Goal: Task Accomplishment & Management: Use online tool/utility

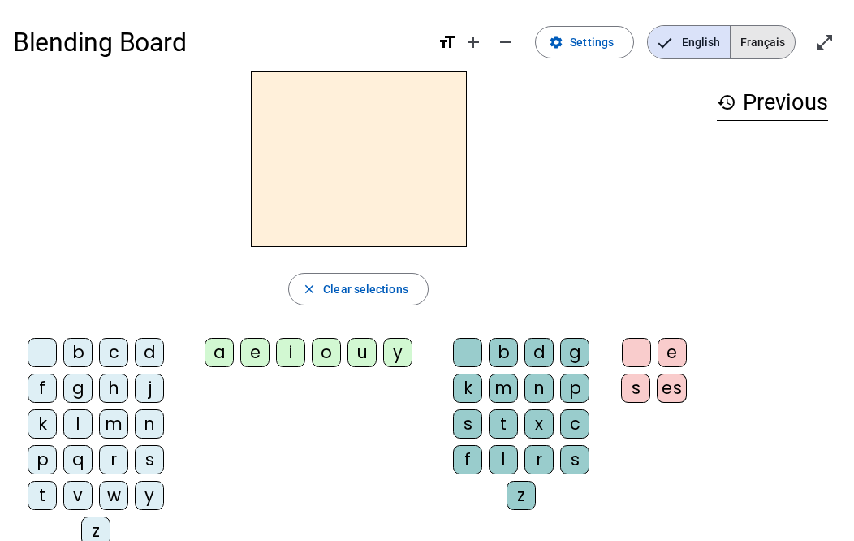
click at [760, 45] on span "Français" at bounding box center [763, 42] width 64 height 32
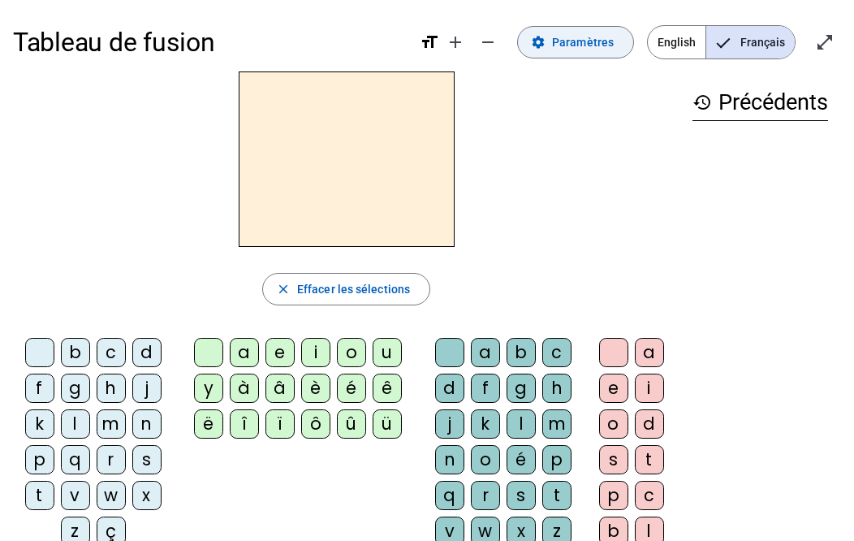
click at [580, 45] on span "Paramètres" at bounding box center [583, 41] width 62 height 19
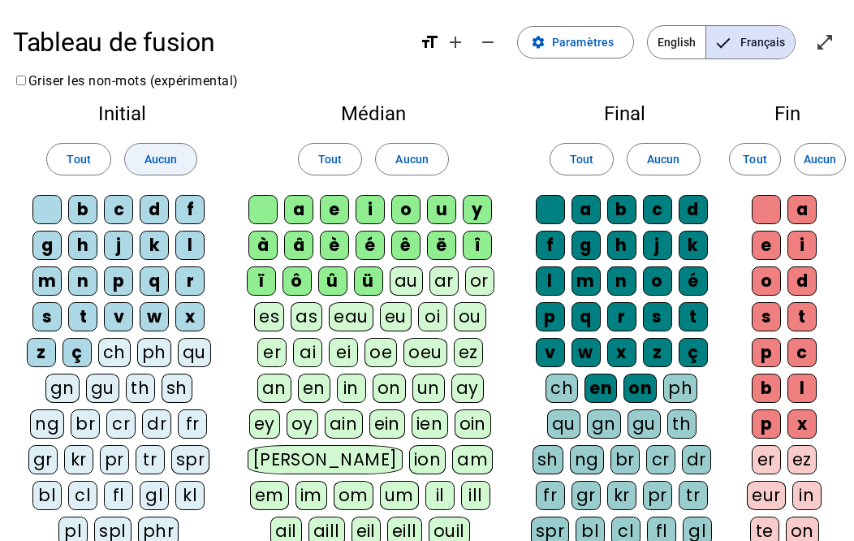
click at [146, 168] on span "Aucun" at bounding box center [160, 158] width 32 height 19
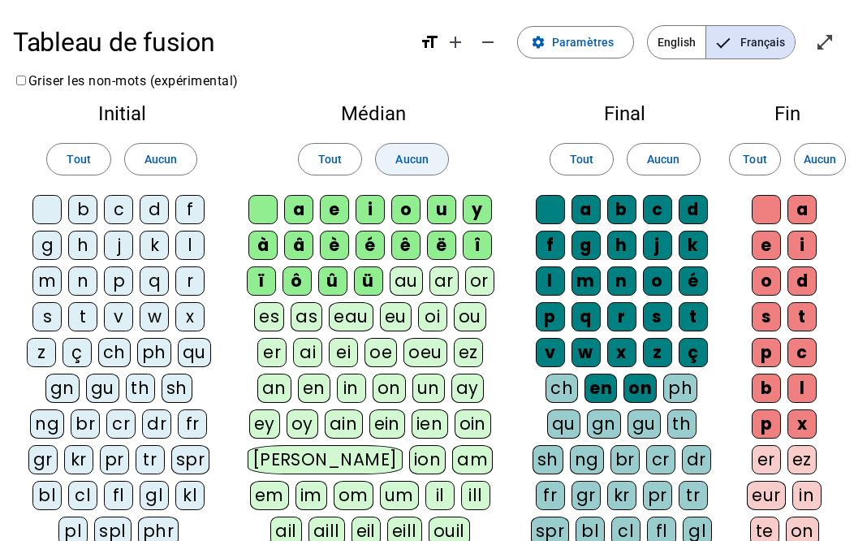
click at [429, 154] on span at bounding box center [411, 159] width 71 height 39
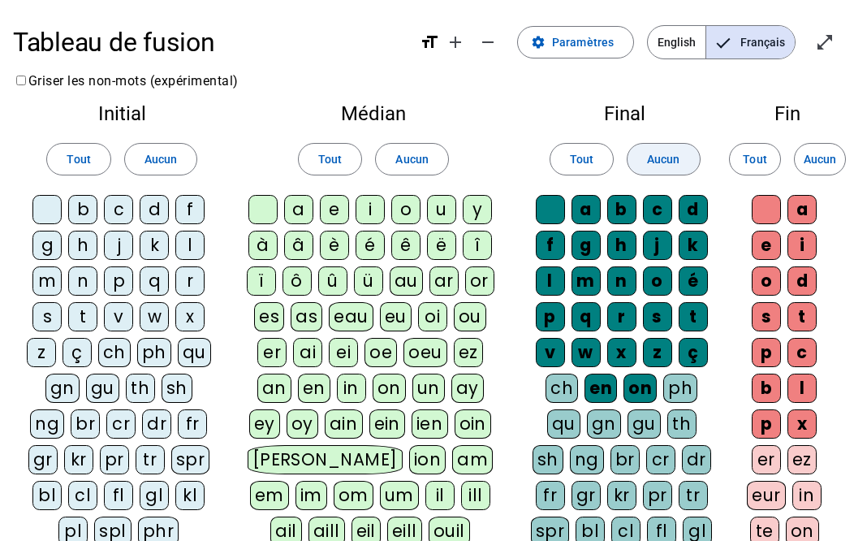
click at [673, 162] on span "Aucun" at bounding box center [663, 158] width 32 height 19
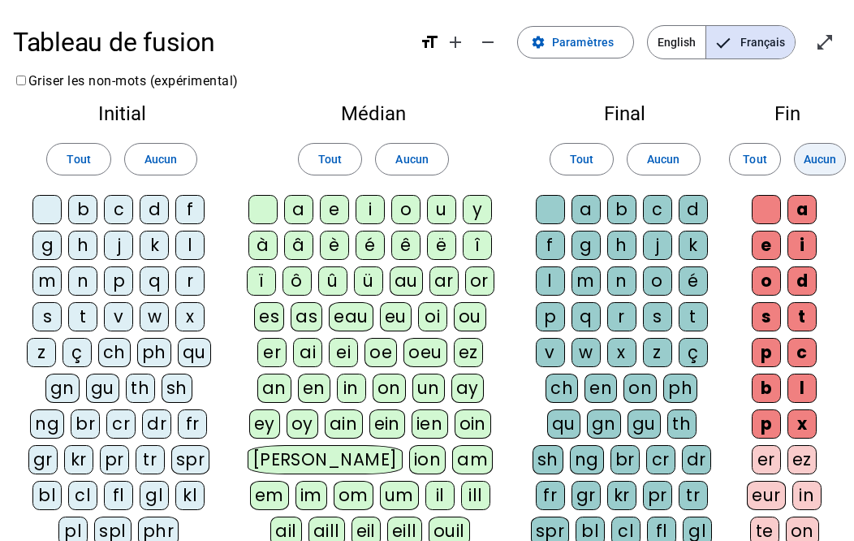
click at [818, 159] on span "Aucun" at bounding box center [820, 158] width 32 height 19
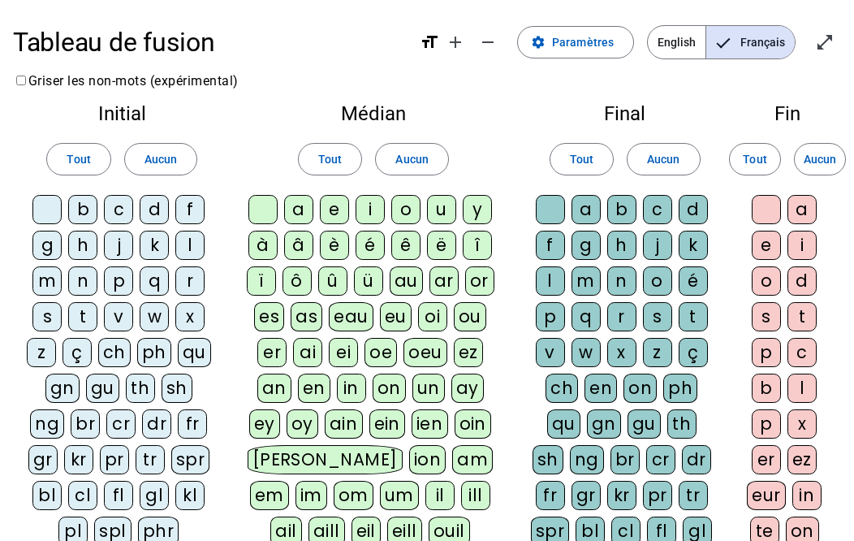
click at [190, 252] on div "l" at bounding box center [189, 245] width 29 height 29
click at [300, 211] on div "a" at bounding box center [298, 209] width 29 height 29
click at [334, 206] on div "e" at bounding box center [334, 209] width 29 height 29
click at [440, 209] on div "u" at bounding box center [441, 209] width 29 height 29
click at [83, 315] on div "t" at bounding box center [82, 316] width 29 height 29
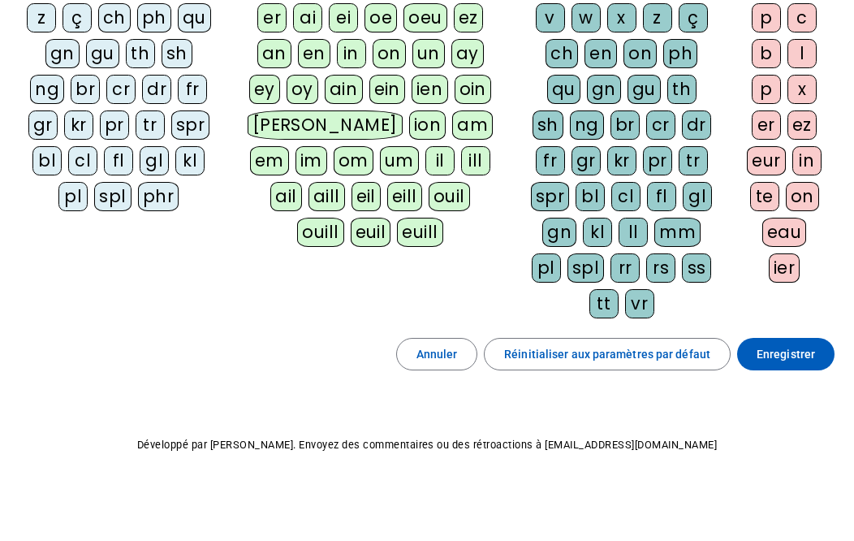
scroll to position [334, 0]
click at [791, 352] on span "Enregistrer" at bounding box center [786, 353] width 58 height 19
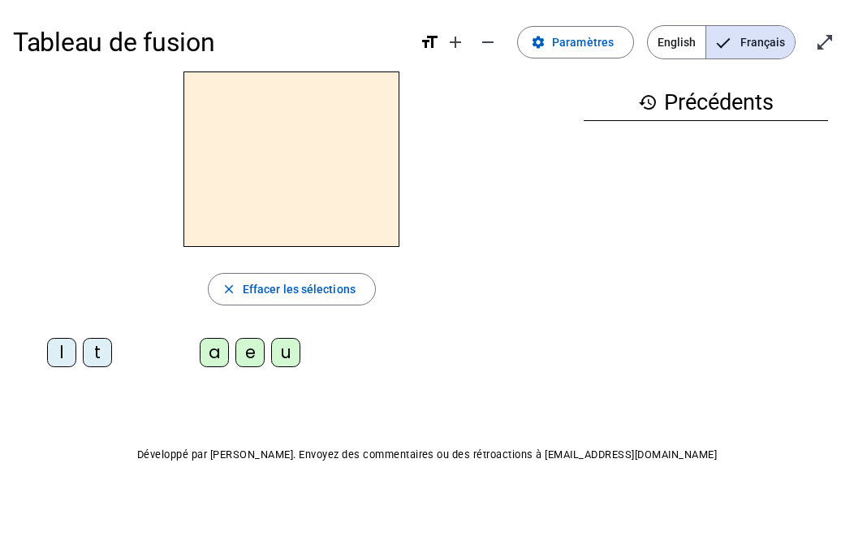
scroll to position [10, 0]
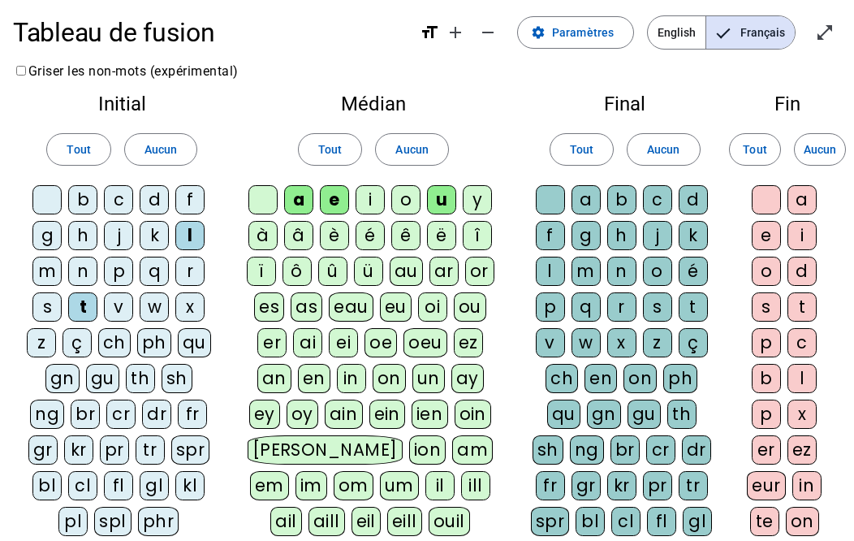
click at [47, 199] on div at bounding box center [46, 199] width 29 height 29
click at [265, 200] on div at bounding box center [262, 199] width 29 height 29
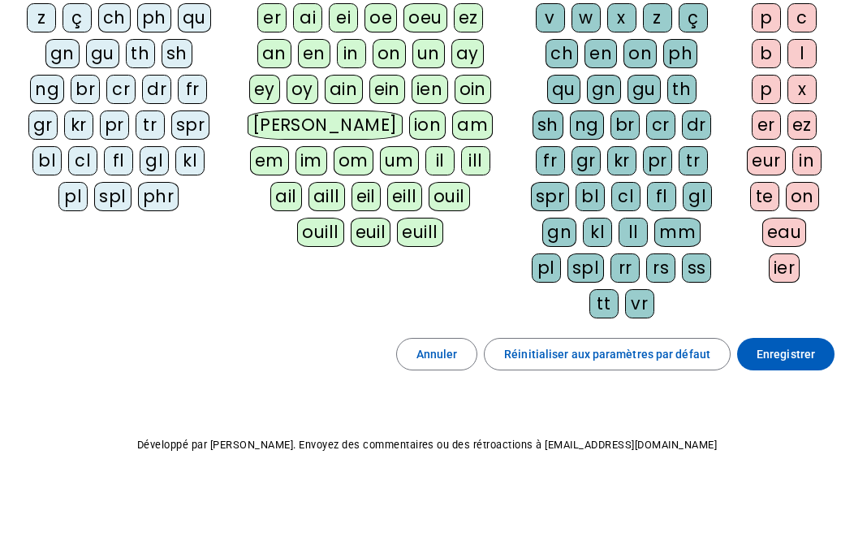
scroll to position [334, 0]
click at [782, 354] on span "Enregistrer" at bounding box center [786, 353] width 58 height 19
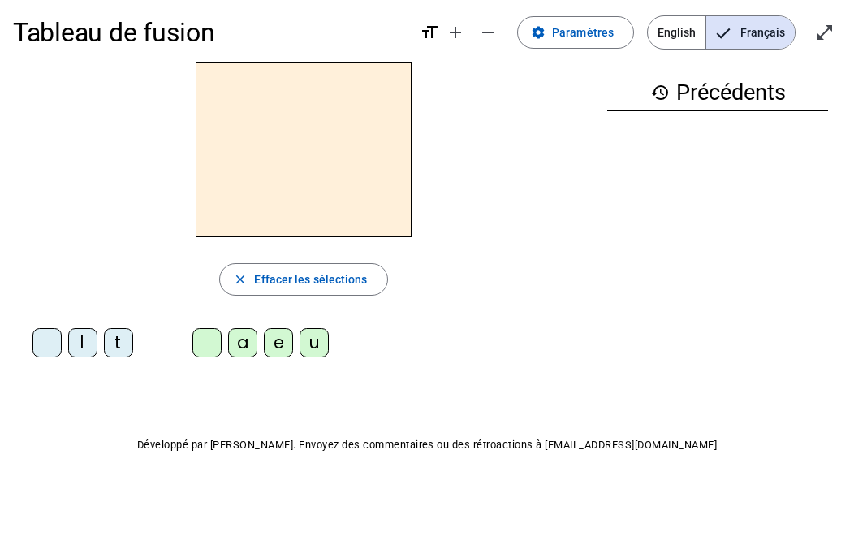
click at [84, 340] on div "l" at bounding box center [82, 342] width 29 height 29
click at [244, 350] on div "a" at bounding box center [242, 342] width 29 height 29
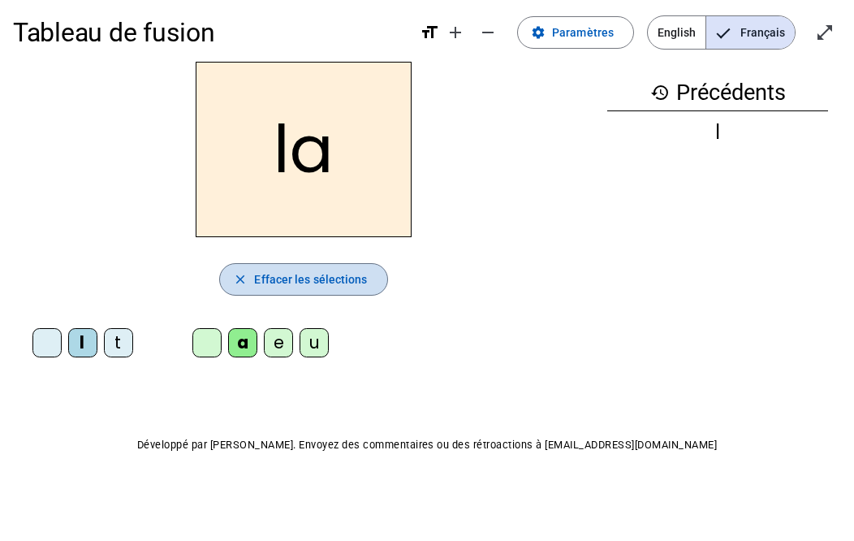
click at [323, 282] on span "Effacer les sélections" at bounding box center [310, 278] width 113 height 19
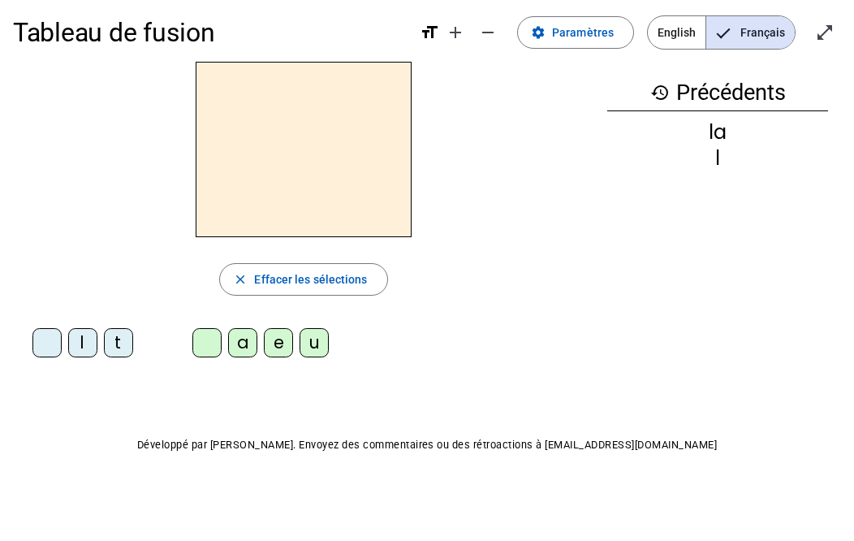
click at [122, 340] on div "t" at bounding box center [118, 342] width 29 height 29
click at [277, 347] on div "e" at bounding box center [278, 342] width 29 height 29
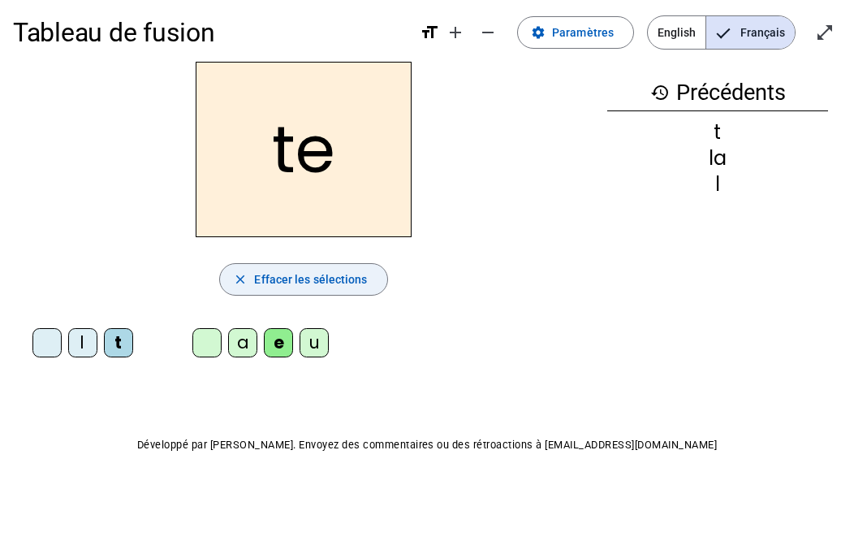
click at [288, 282] on span "Effacer les sélections" at bounding box center [310, 278] width 113 height 19
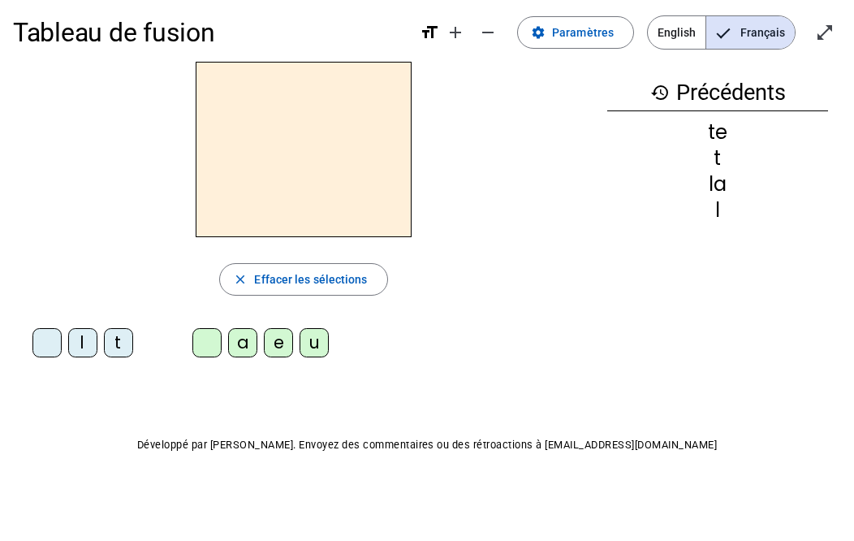
click at [118, 342] on div "t" at bounding box center [118, 342] width 29 height 29
click at [310, 346] on div "u" at bounding box center [314, 342] width 29 height 29
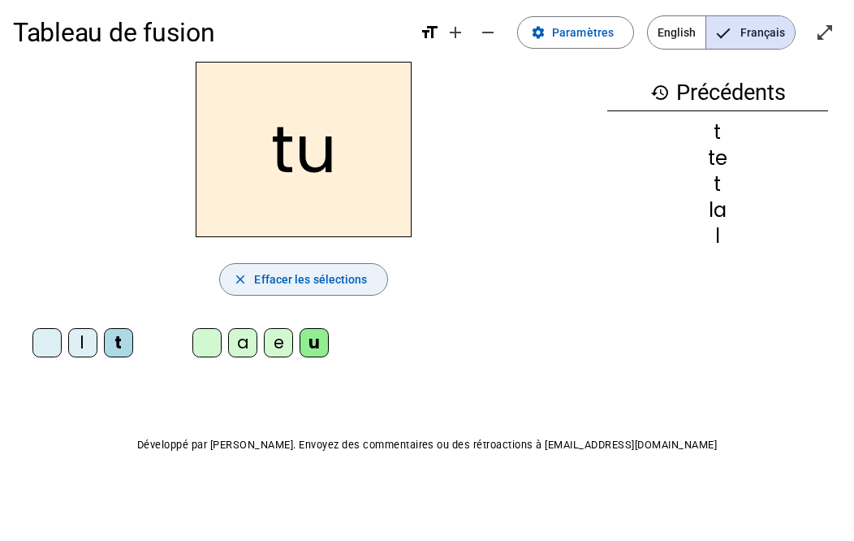
click at [302, 278] on span "Effacer les sélections" at bounding box center [310, 278] width 113 height 19
